Goal: Information Seeking & Learning: Get advice/opinions

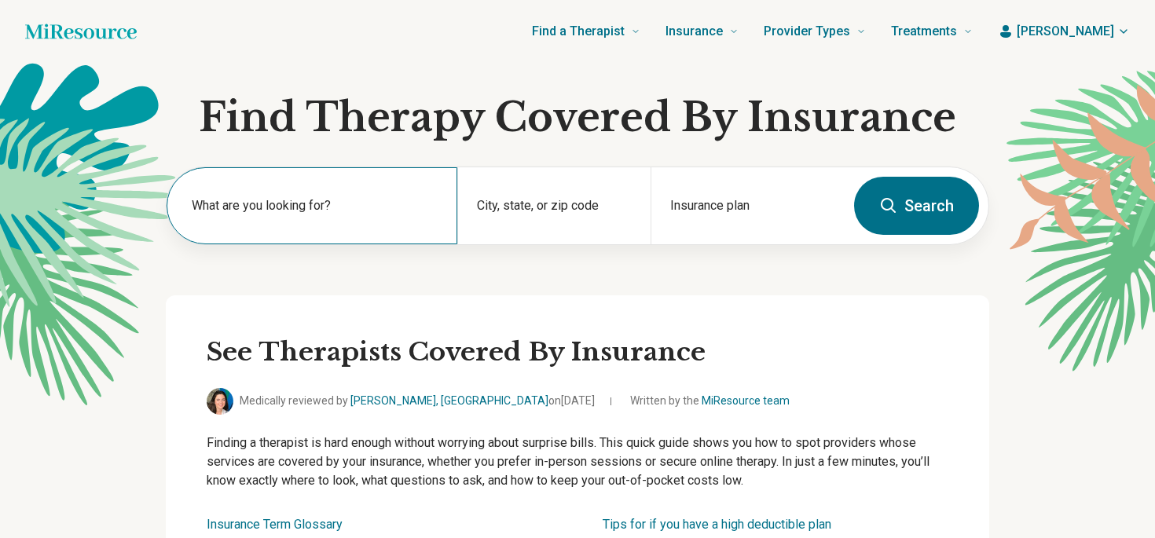
click at [353, 207] on label "What are you looking for?" at bounding box center [315, 205] width 247 height 19
click at [331, 207] on label "What are you looking for?" at bounding box center [315, 205] width 247 height 19
click at [330, 203] on label "What are you looking for?" at bounding box center [315, 205] width 247 height 19
click at [343, 201] on label "What are you looking for?" at bounding box center [315, 205] width 247 height 19
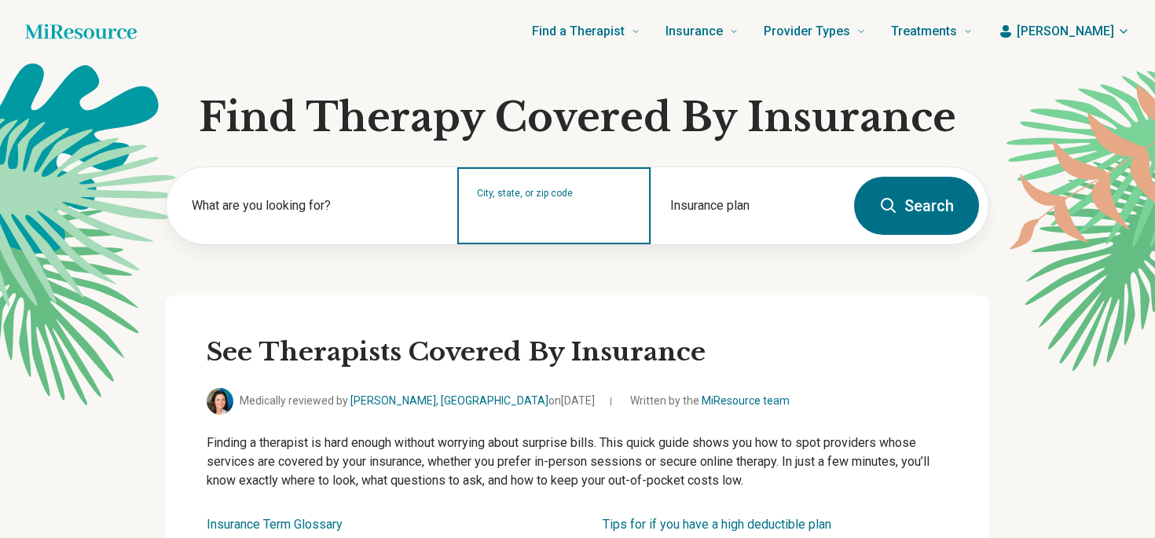
click at [535, 214] on input "City, state, or zip code" at bounding box center [555, 216] width 156 height 19
type input "******"
click at [528, 214] on input "City, state, or zip code" at bounding box center [555, 216] width 156 height 19
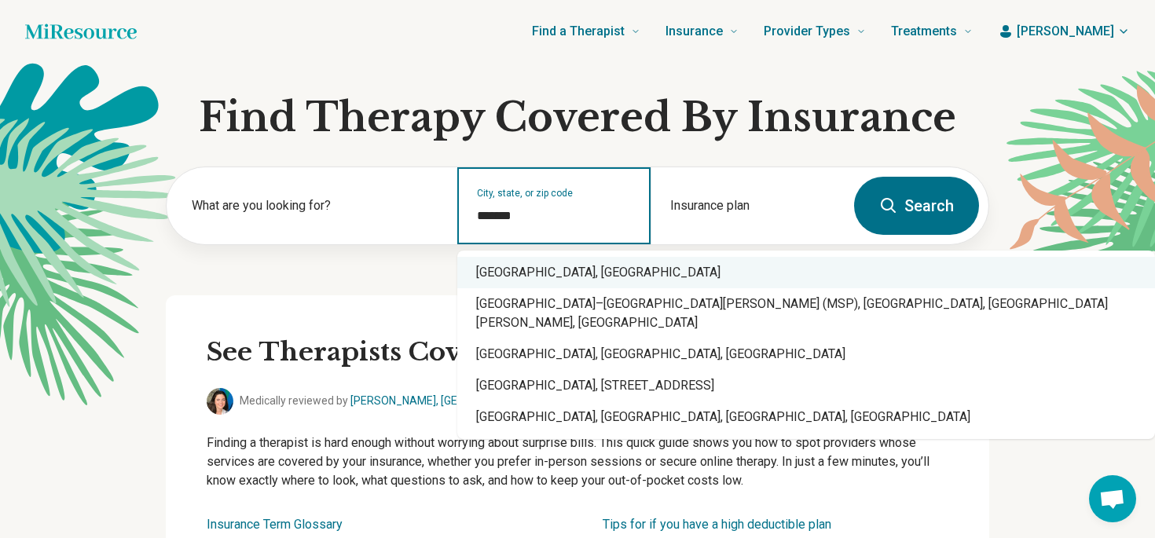
click at [504, 271] on div "Minneapolis, MN" at bounding box center [805, 272] width 697 height 31
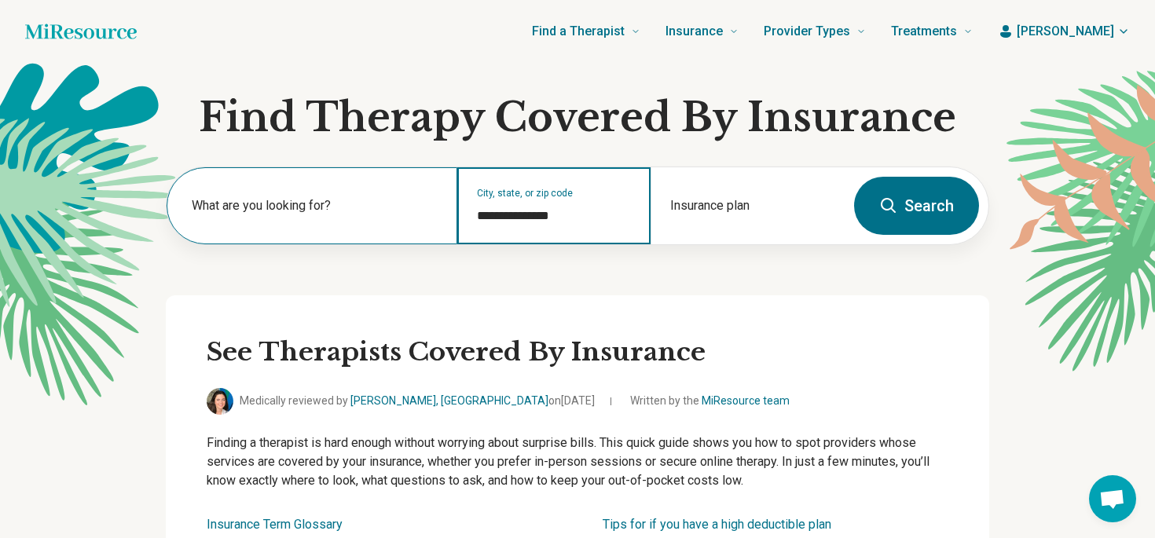
type input "**********"
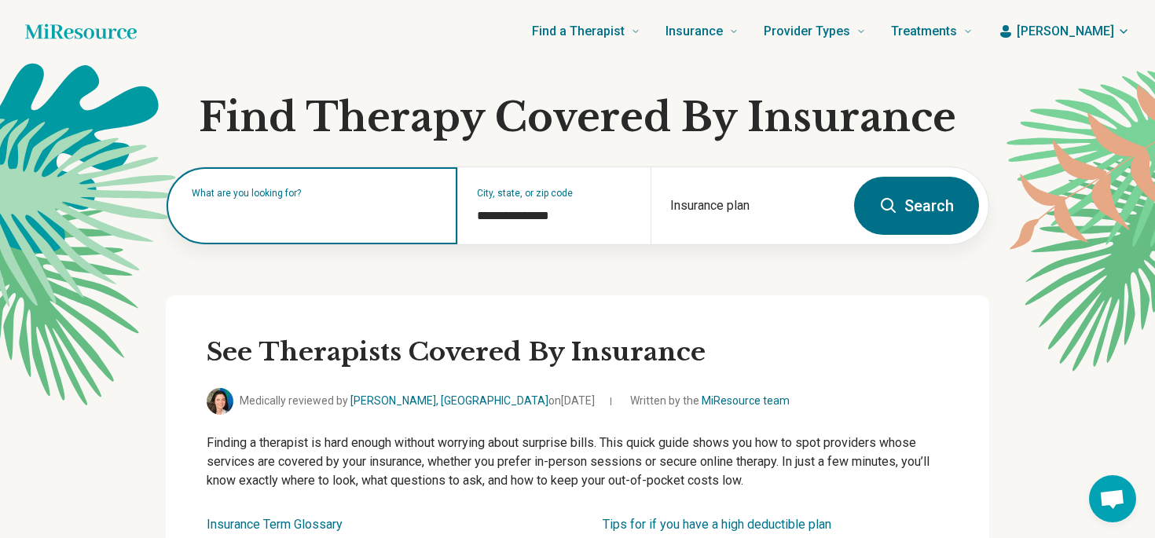
click at [371, 216] on input "text" at bounding box center [315, 213] width 247 height 19
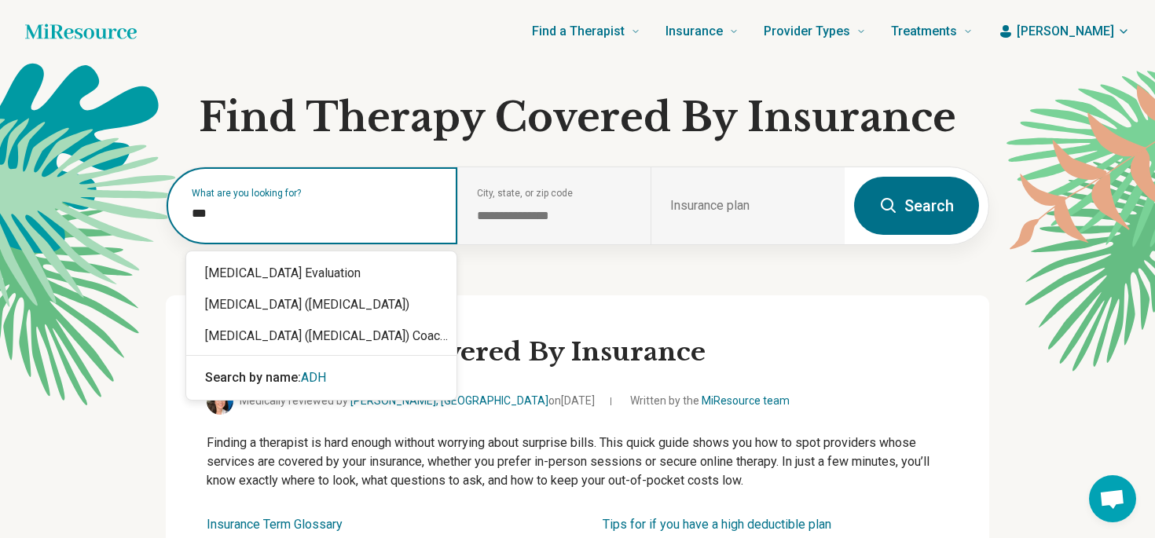
type input "****"
click at [308, 273] on div "[MEDICAL_DATA] Evaluation" at bounding box center [321, 273] width 270 height 31
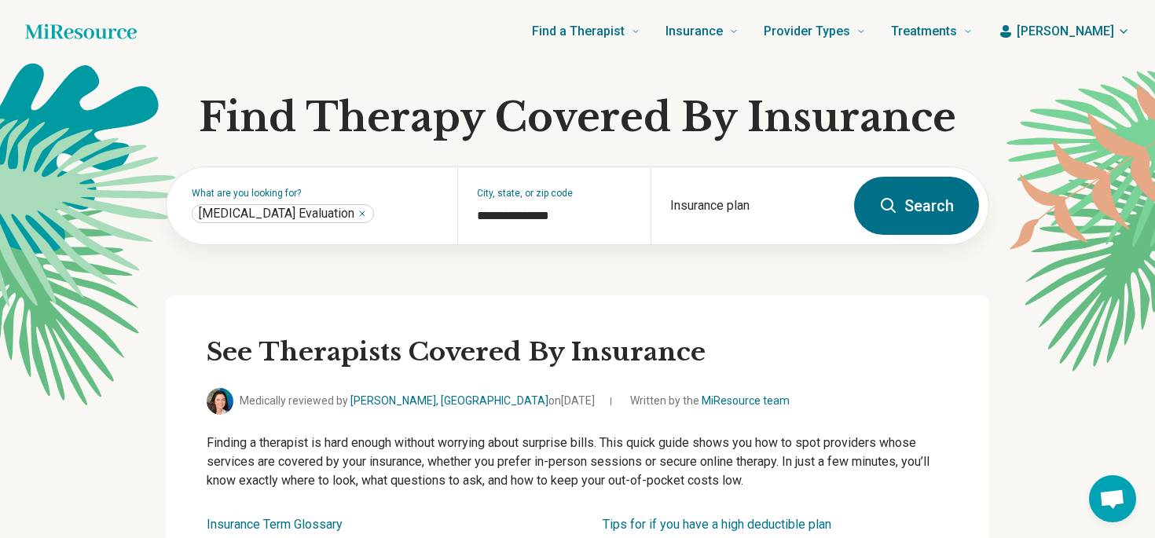
click at [899, 203] on button "Search" at bounding box center [916, 206] width 125 height 58
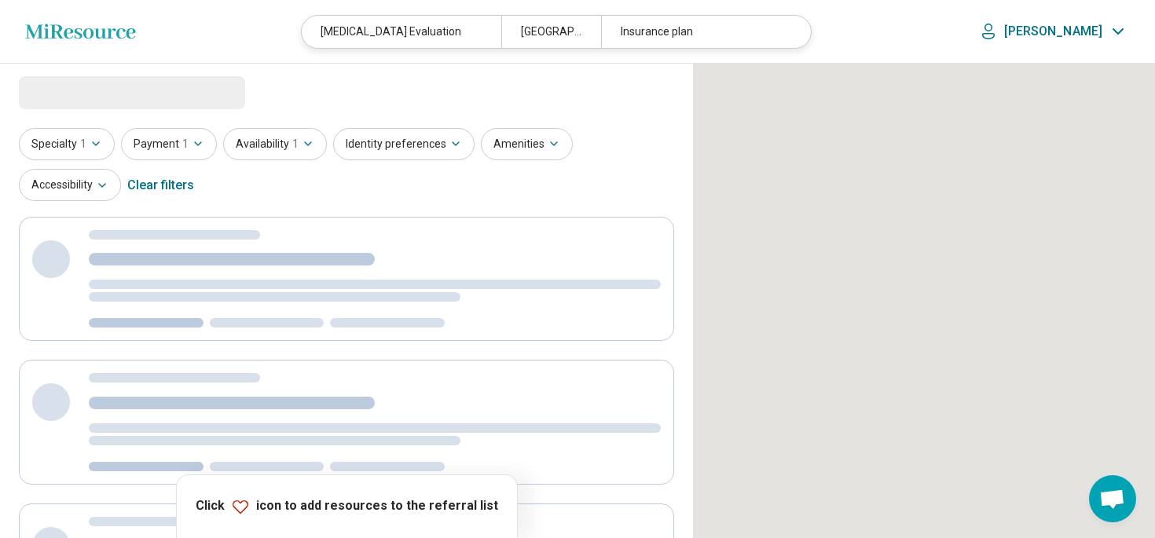
select select "***"
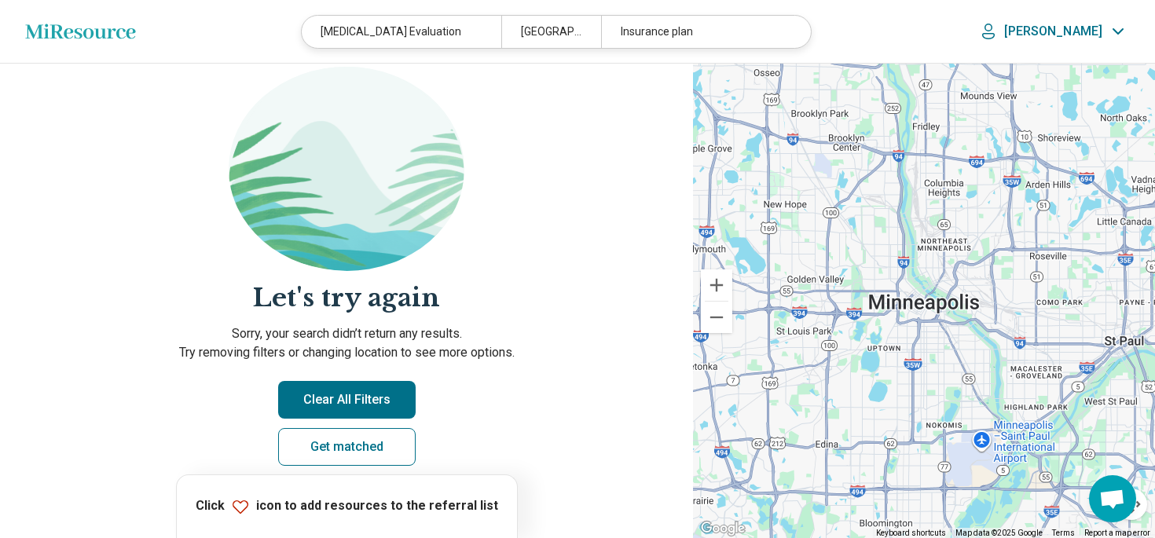
scroll to position [149, 0]
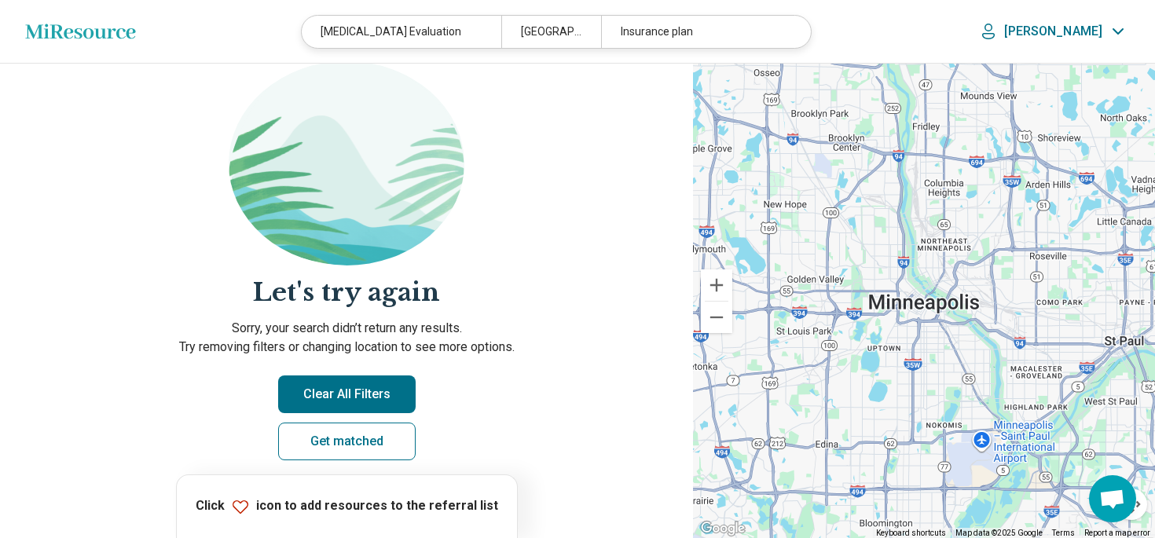
click at [365, 396] on button "Clear All Filters" at bounding box center [346, 394] width 137 height 38
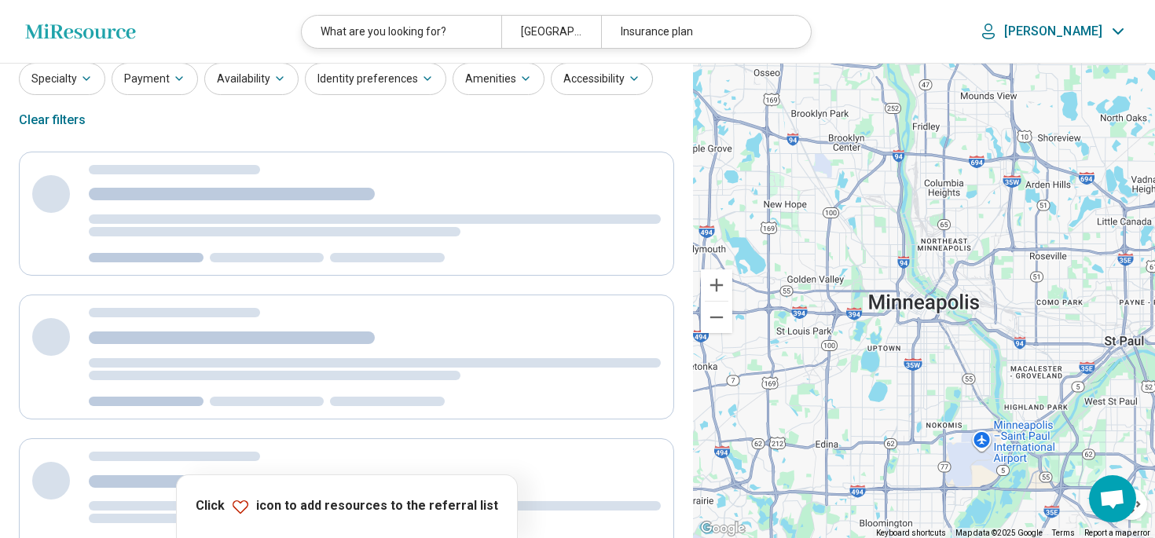
scroll to position [0, 0]
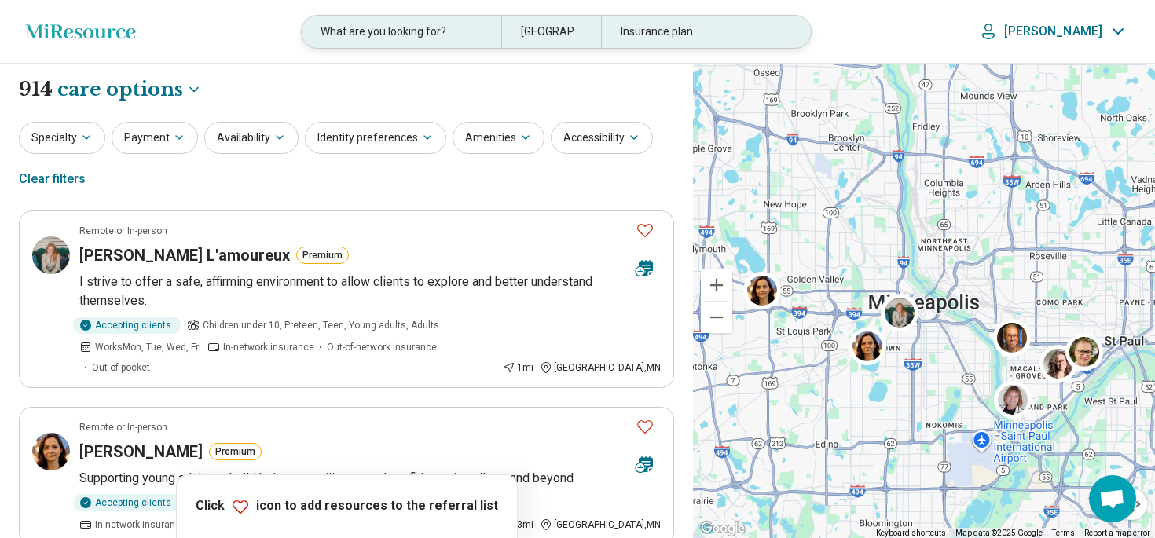
click at [437, 38] on div "What are you looking for?" at bounding box center [401, 32] width 199 height 32
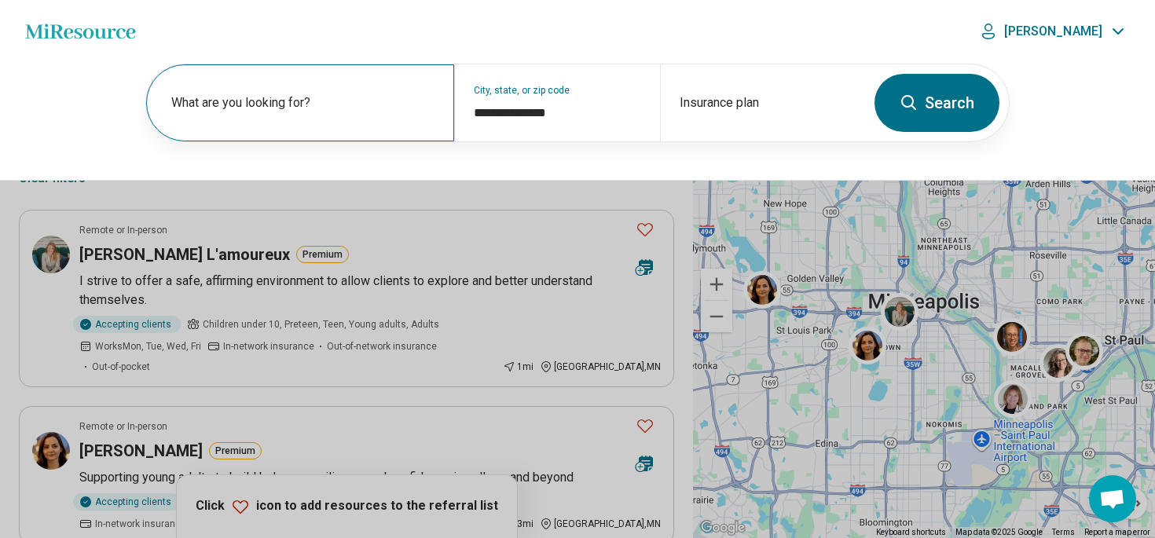
click at [339, 97] on label "What are you looking for?" at bounding box center [303, 102] width 264 height 19
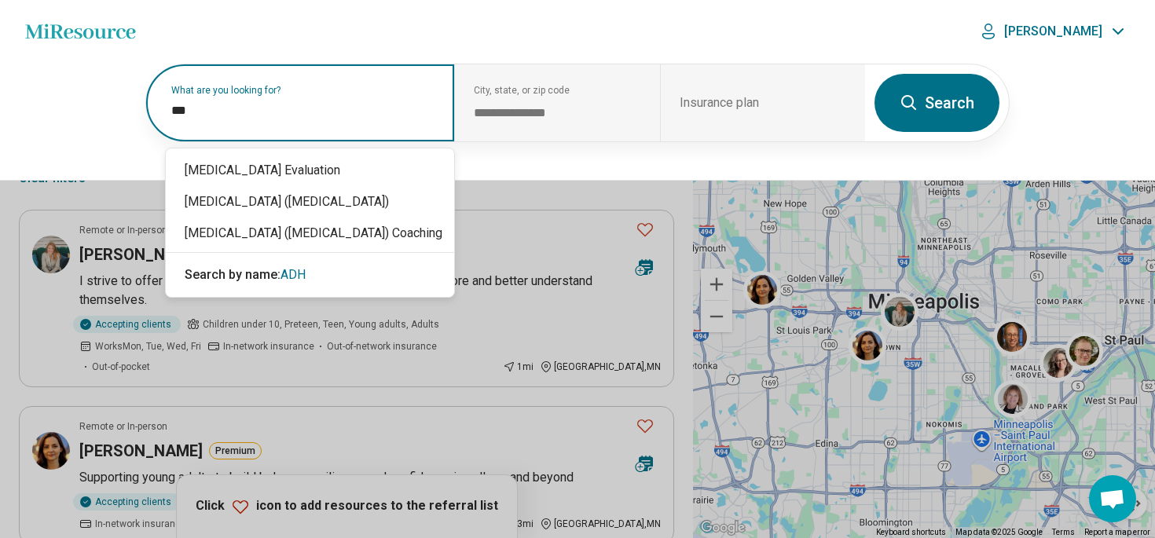
type input "****"
click at [287, 170] on div "[MEDICAL_DATA] Evaluation" at bounding box center [310, 170] width 288 height 31
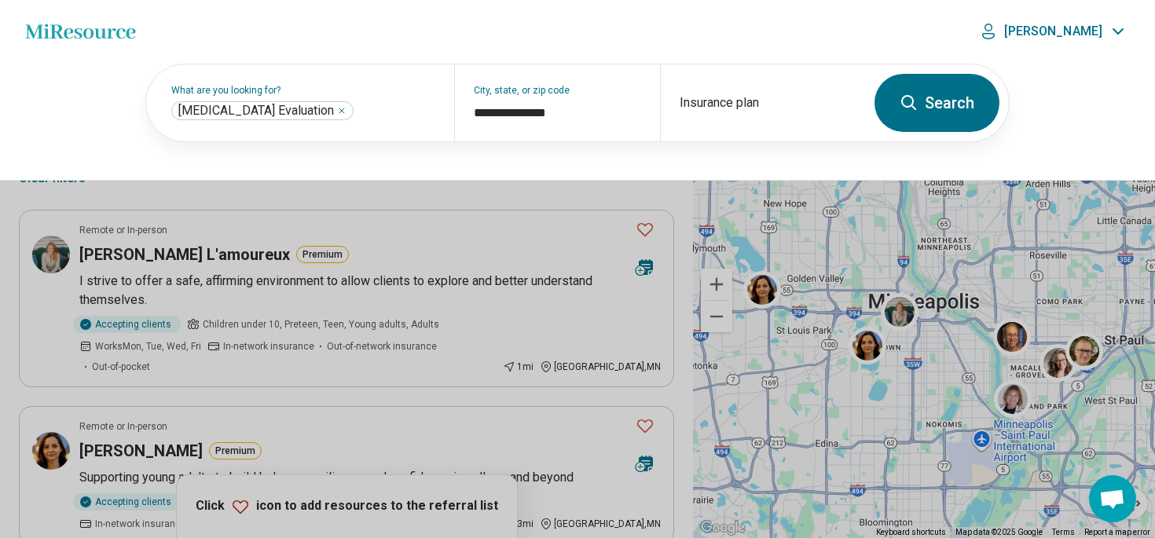
click at [945, 99] on button "Search" at bounding box center [936, 103] width 125 height 58
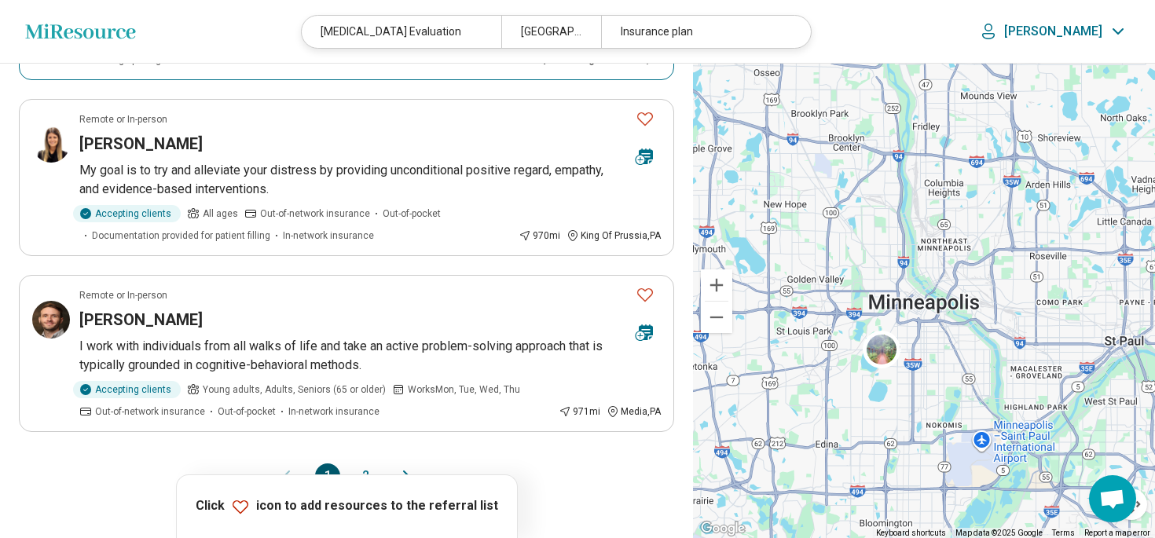
scroll to position [1528, 0]
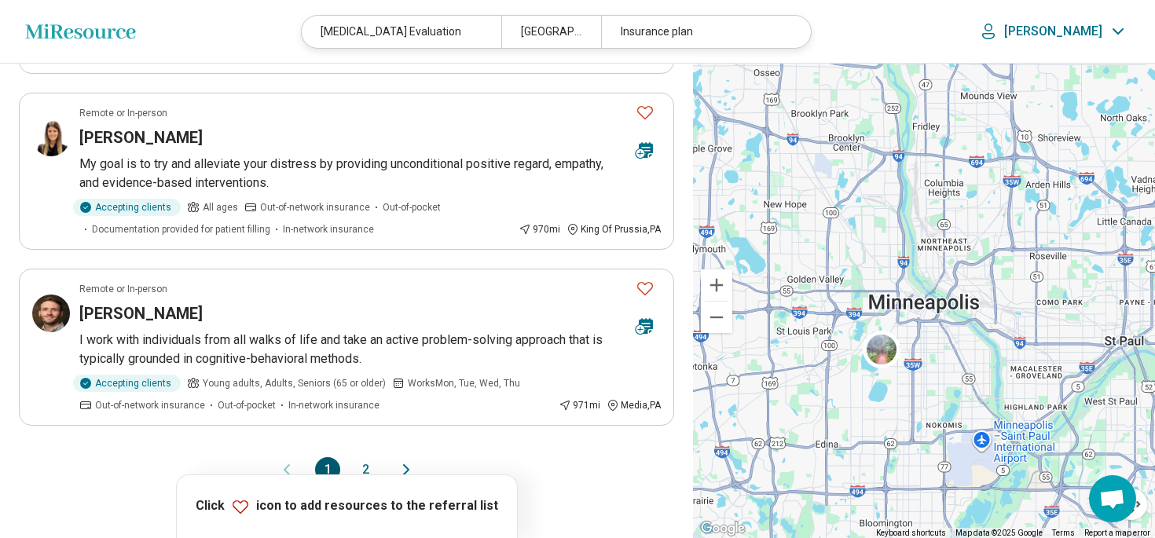
click at [363, 457] on button "2" at bounding box center [365, 469] width 25 height 25
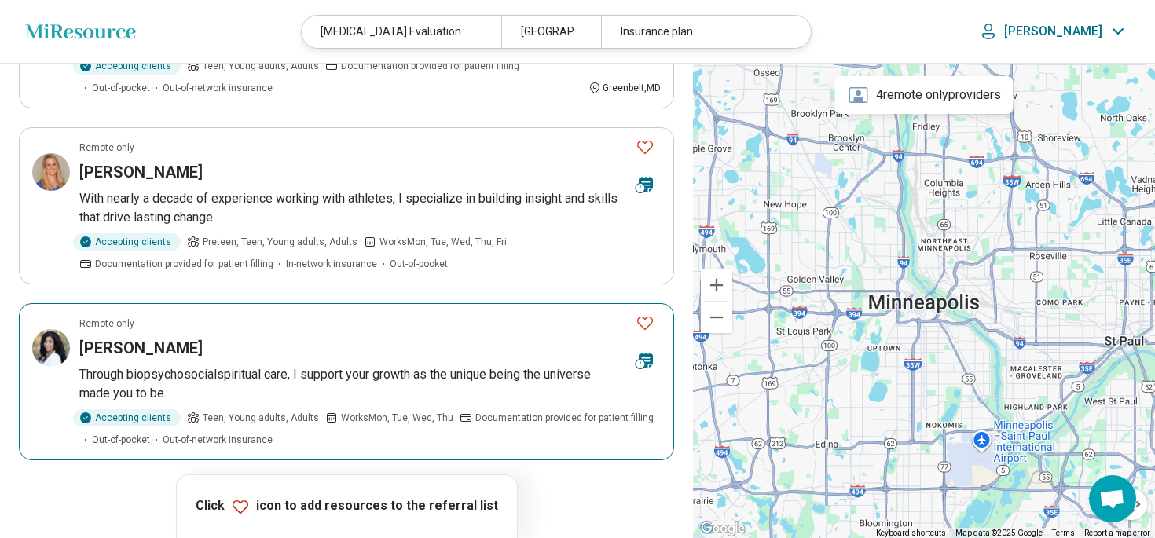
scroll to position [1188, 0]
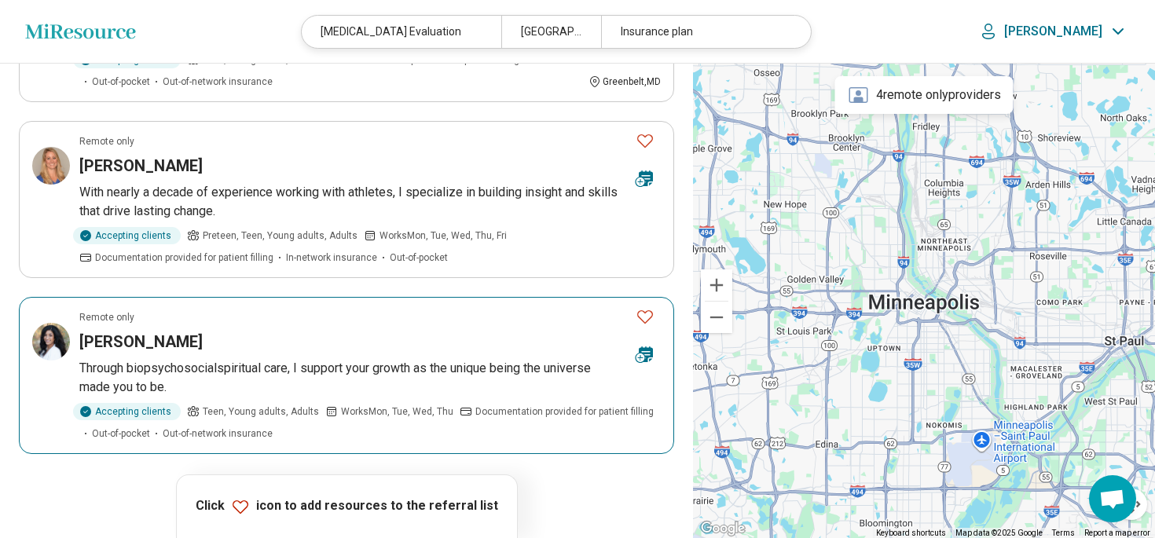
click at [328, 359] on p "Through biopsychosocialspiritual care, I support your growth as the unique bein…" at bounding box center [369, 378] width 581 height 38
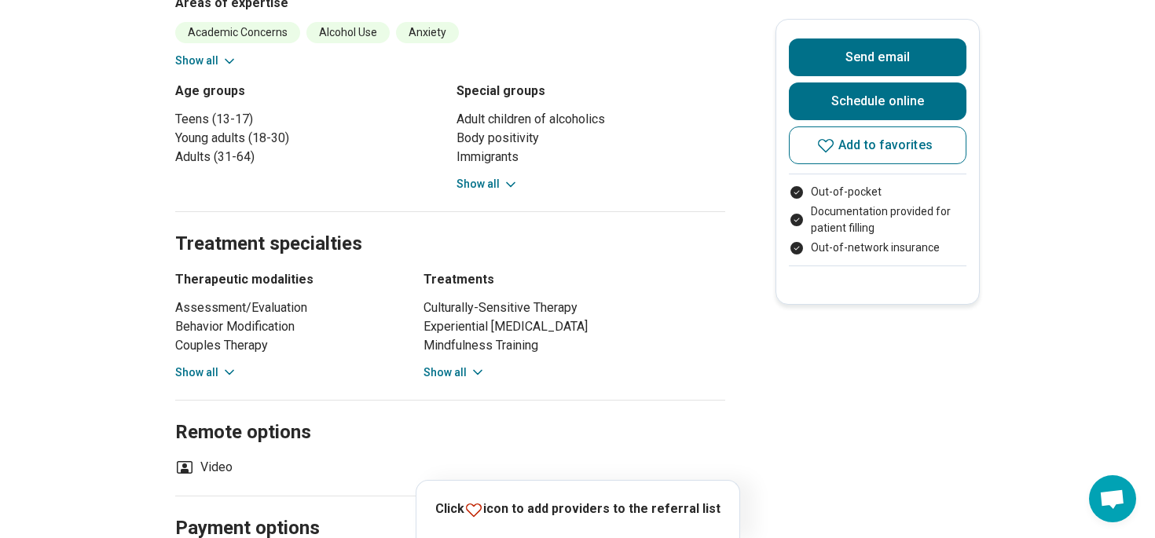
scroll to position [717, 0]
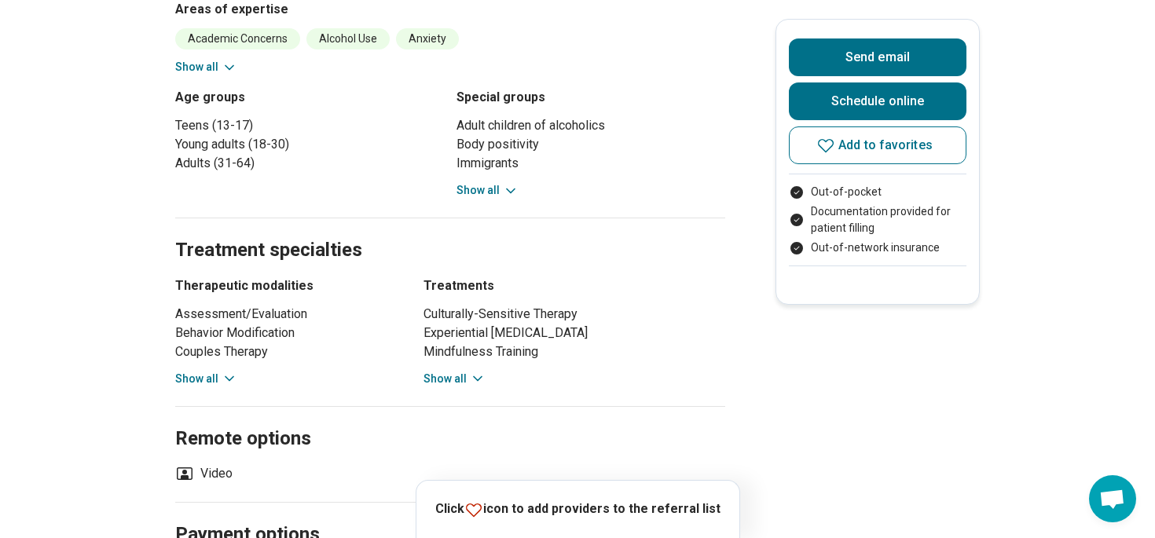
click at [229, 371] on icon at bounding box center [229, 379] width 16 height 16
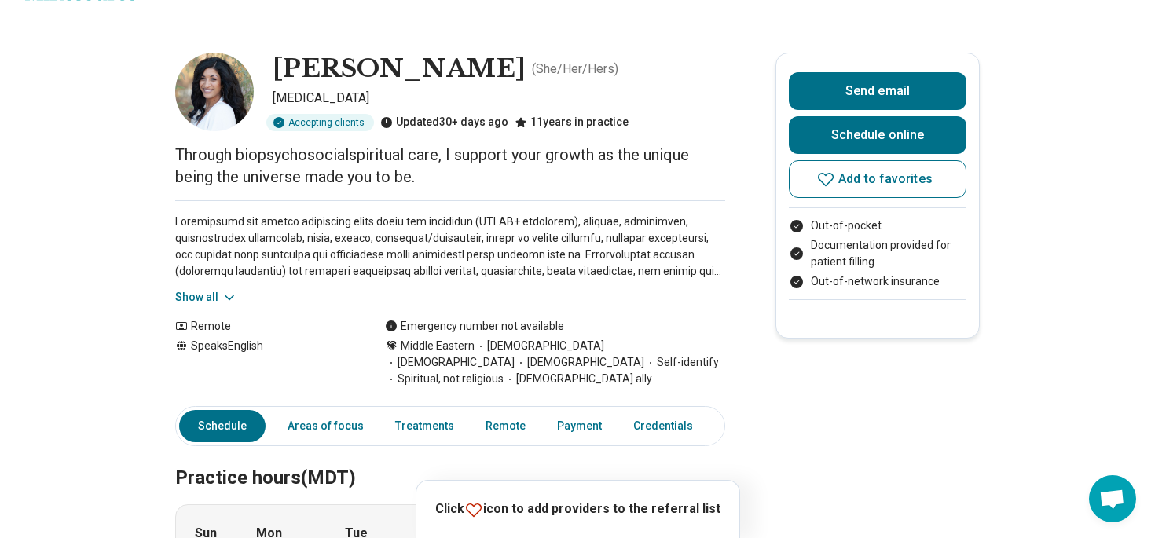
scroll to position [0, 0]
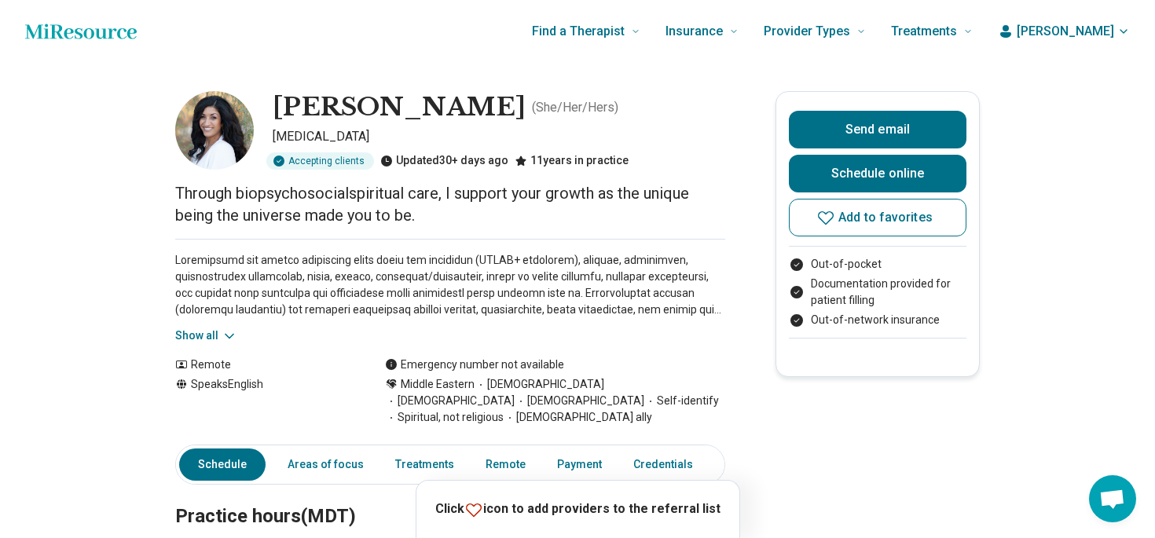
click at [233, 334] on icon at bounding box center [229, 336] width 16 height 16
